Goal: Navigation & Orientation: Understand site structure

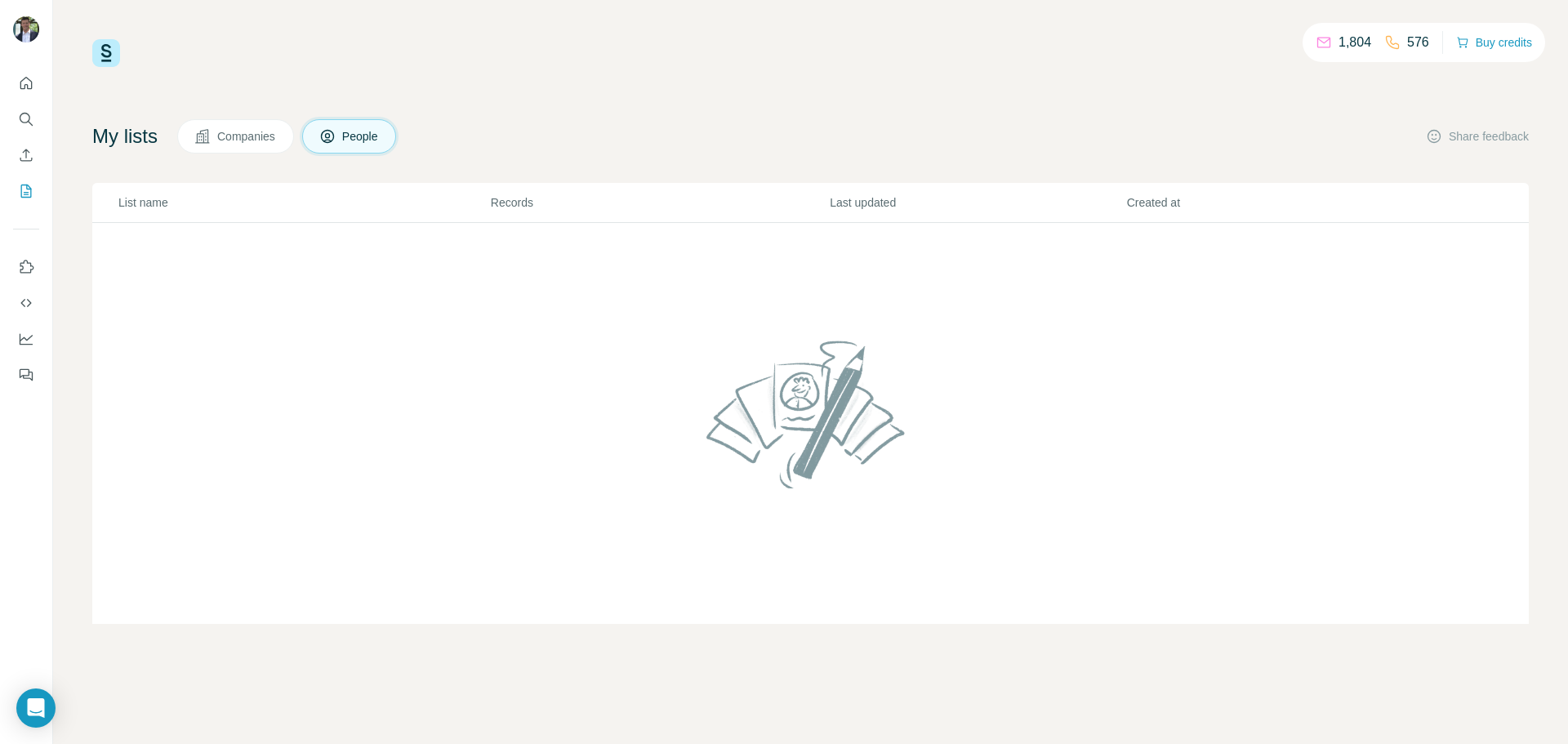
click at [530, 334] on td at bounding box center [810, 424] width 1437 height 402
click at [23, 79] on icon "Quick start" at bounding box center [26, 84] width 16 height 16
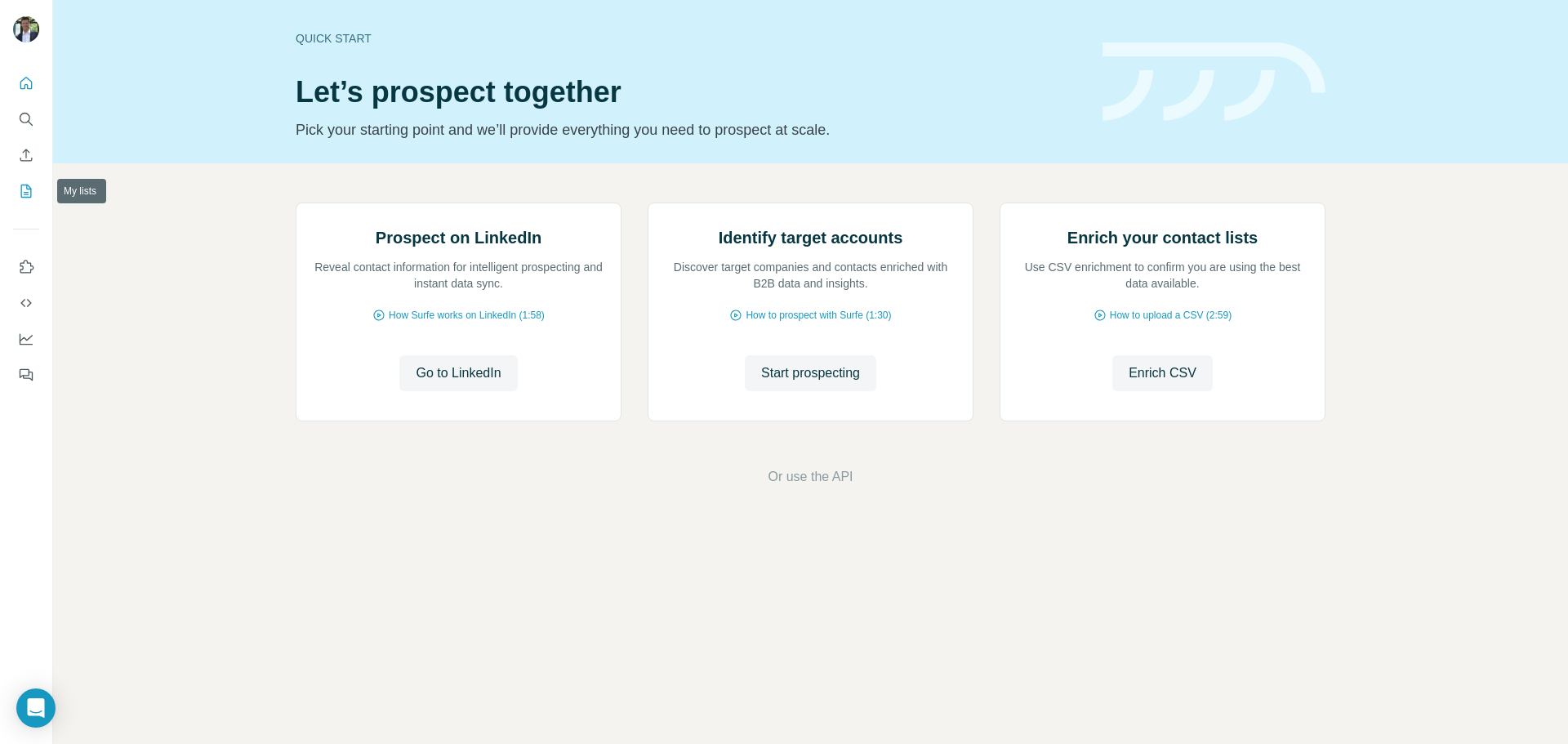
click at [18, 188] on icon "My lists" at bounding box center [26, 191] width 16 height 16
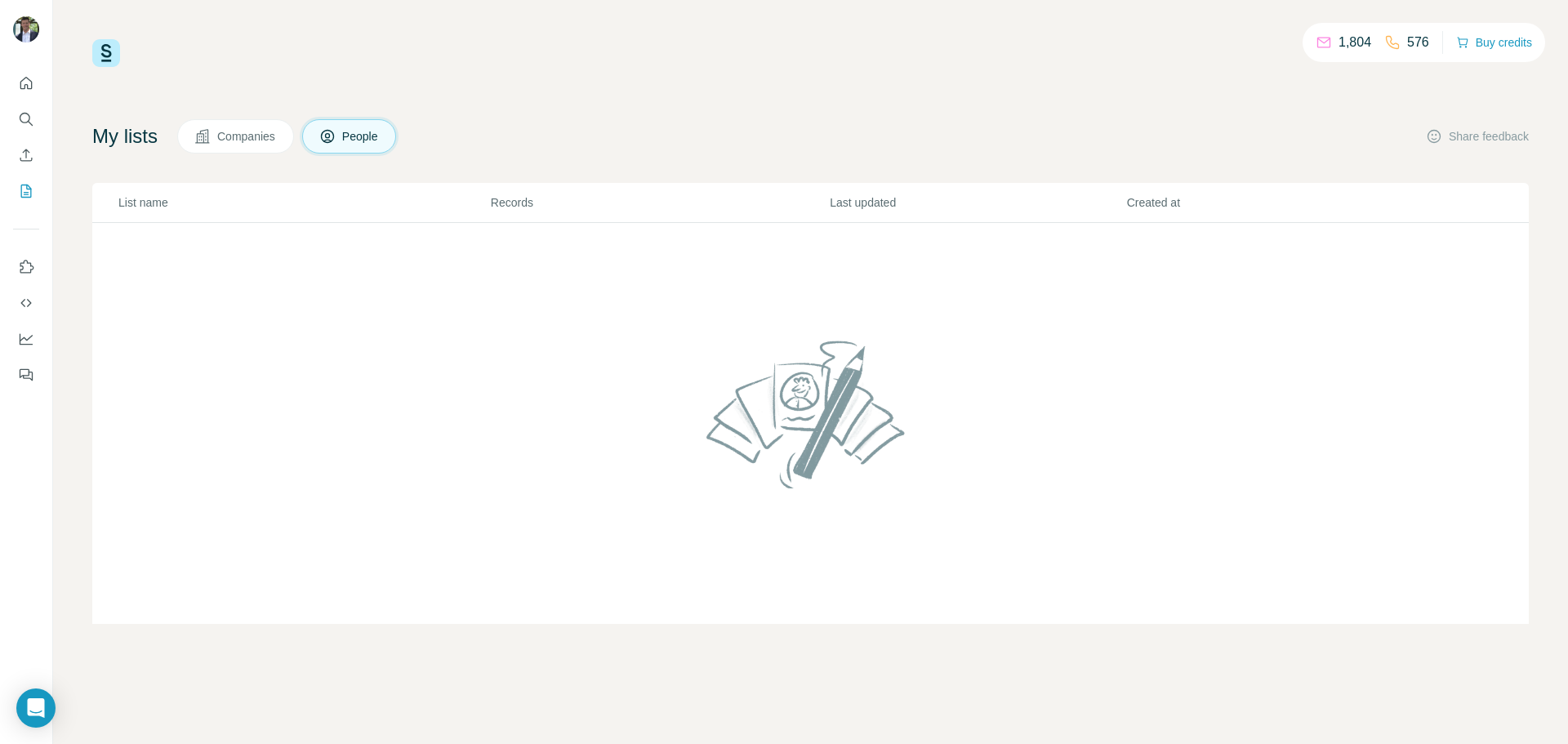
click at [277, 147] on button "Companies" at bounding box center [235, 136] width 116 height 35
click at [186, 196] on p "List name" at bounding box center [303, 203] width 370 height 16
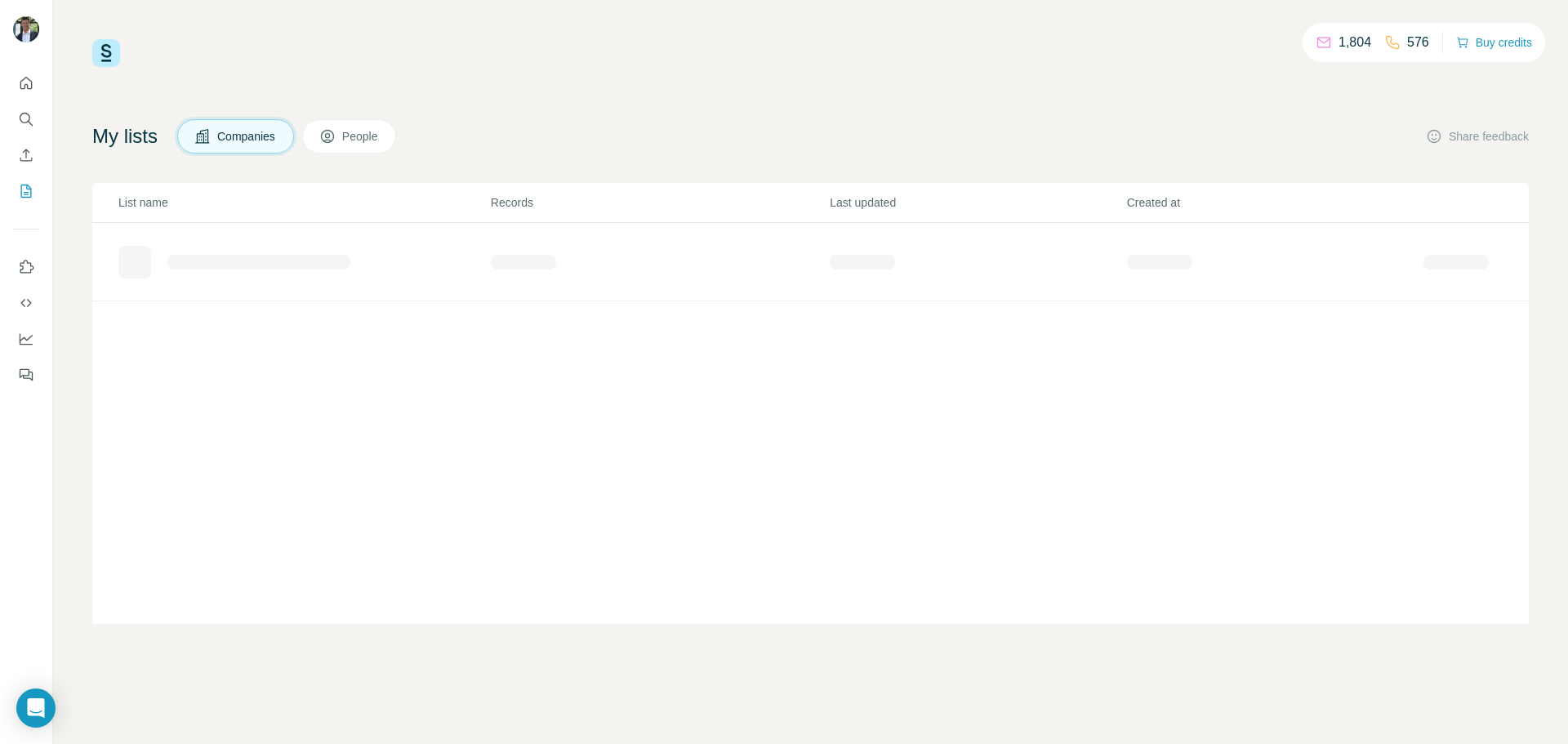
click at [150, 198] on p "List name" at bounding box center [303, 203] width 370 height 16
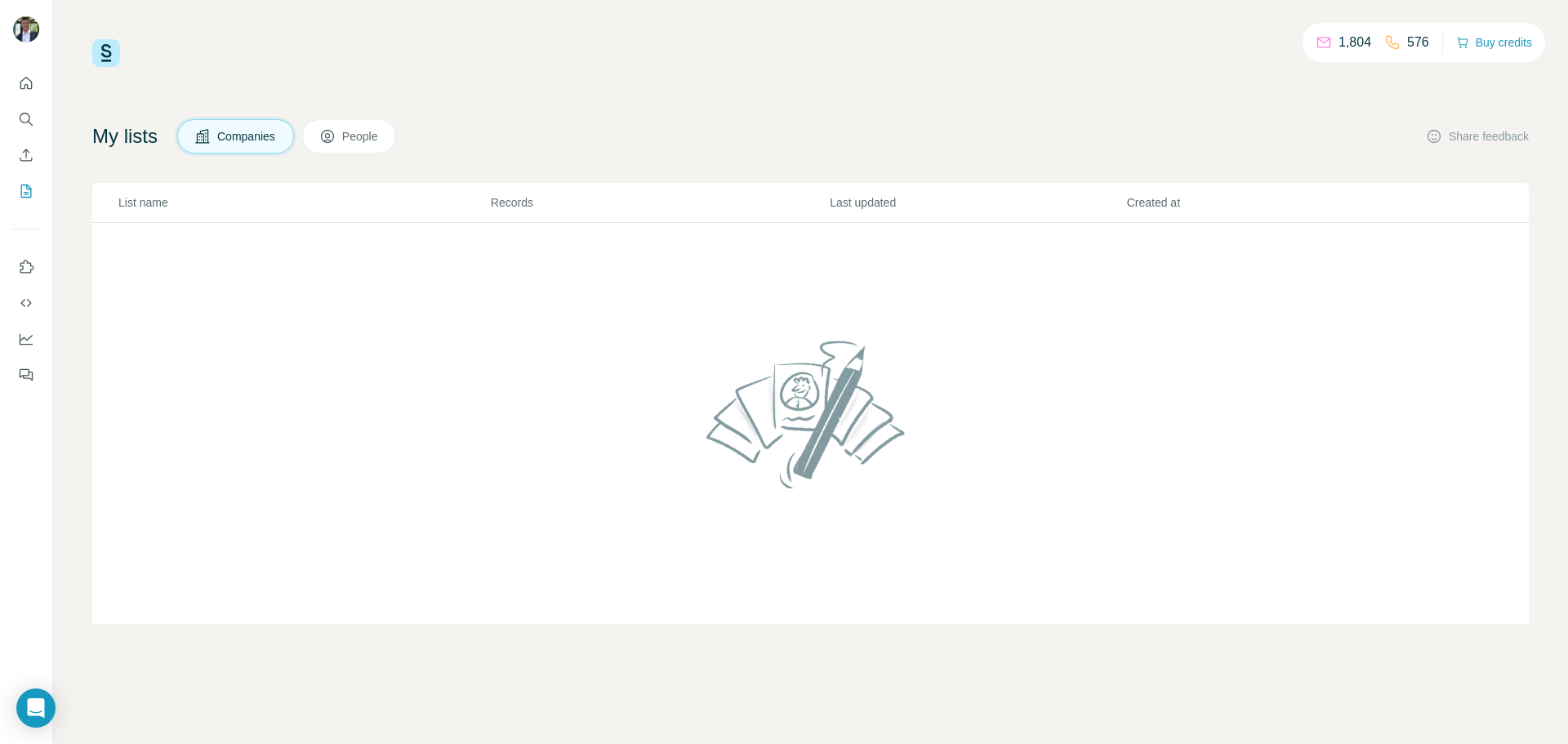
click at [145, 211] on th "List name" at bounding box center [291, 203] width 398 height 40
